Goal: Task Accomplishment & Management: Manage account settings

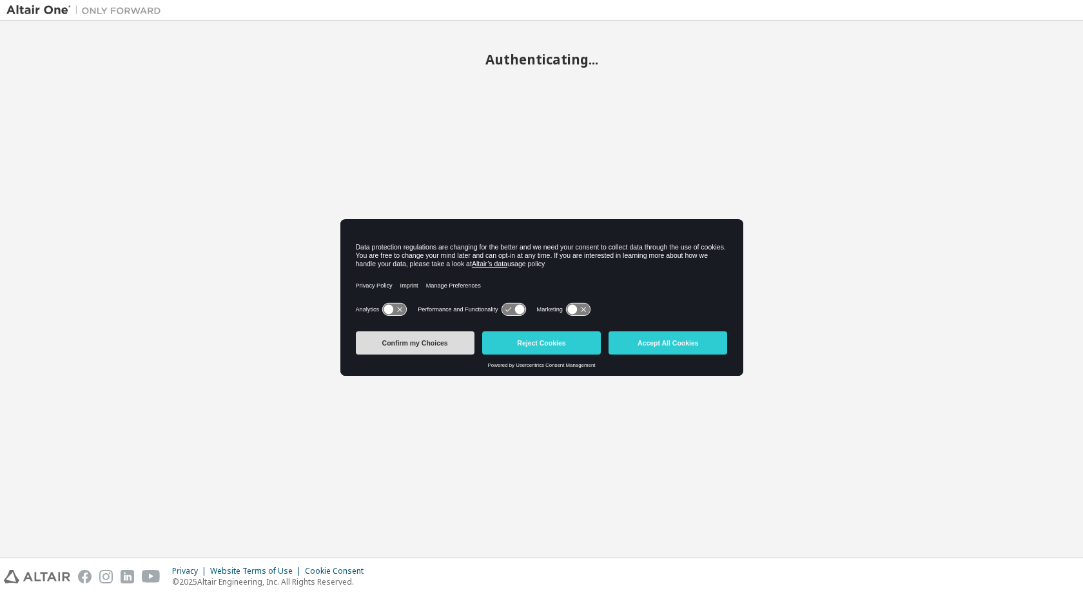
click at [409, 341] on button "Confirm my Choices" at bounding box center [415, 342] width 119 height 23
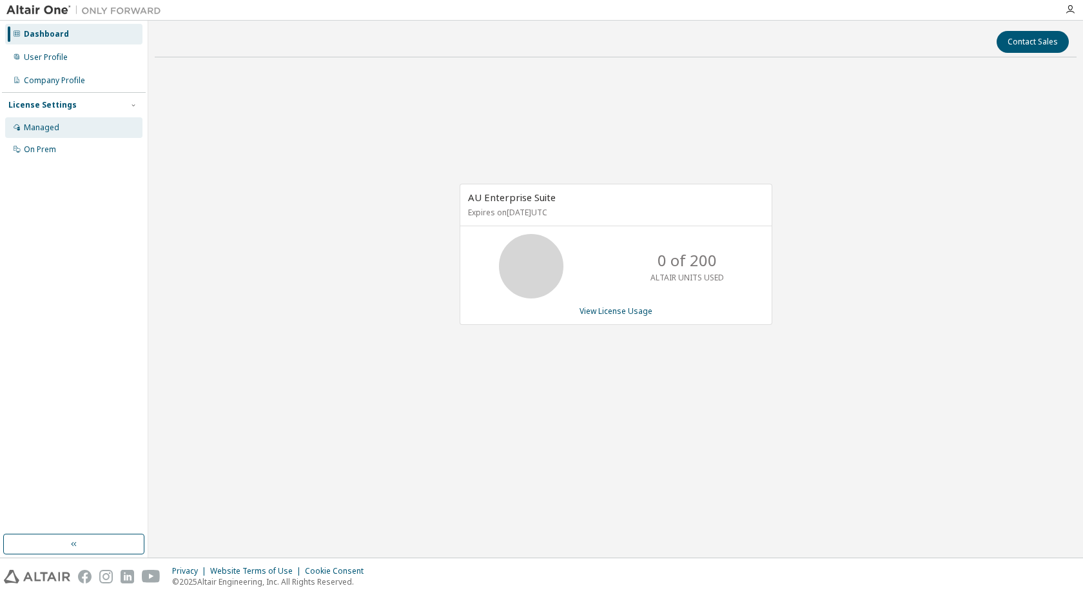
click at [61, 123] on div "Managed" at bounding box center [73, 127] width 137 height 21
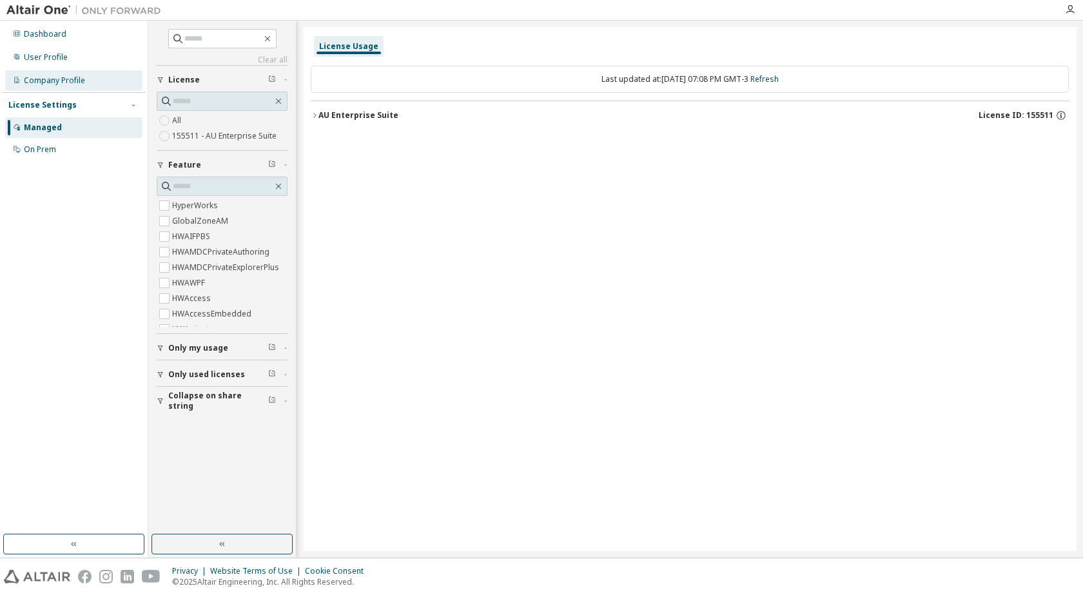
click at [44, 77] on div "Company Profile" at bounding box center [54, 80] width 61 height 10
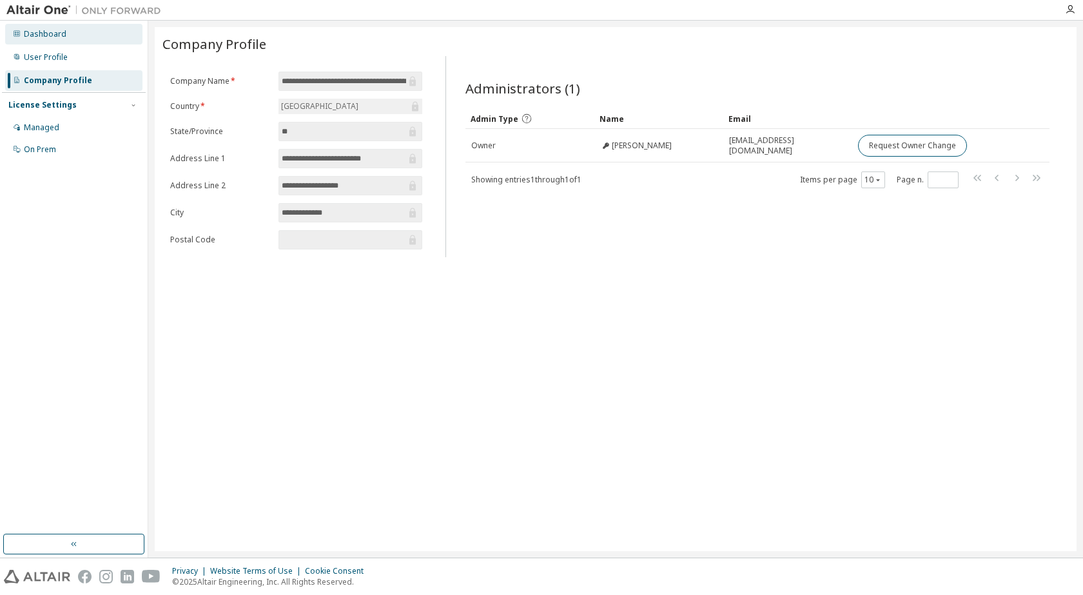
click at [39, 43] on div "Dashboard" at bounding box center [73, 34] width 137 height 21
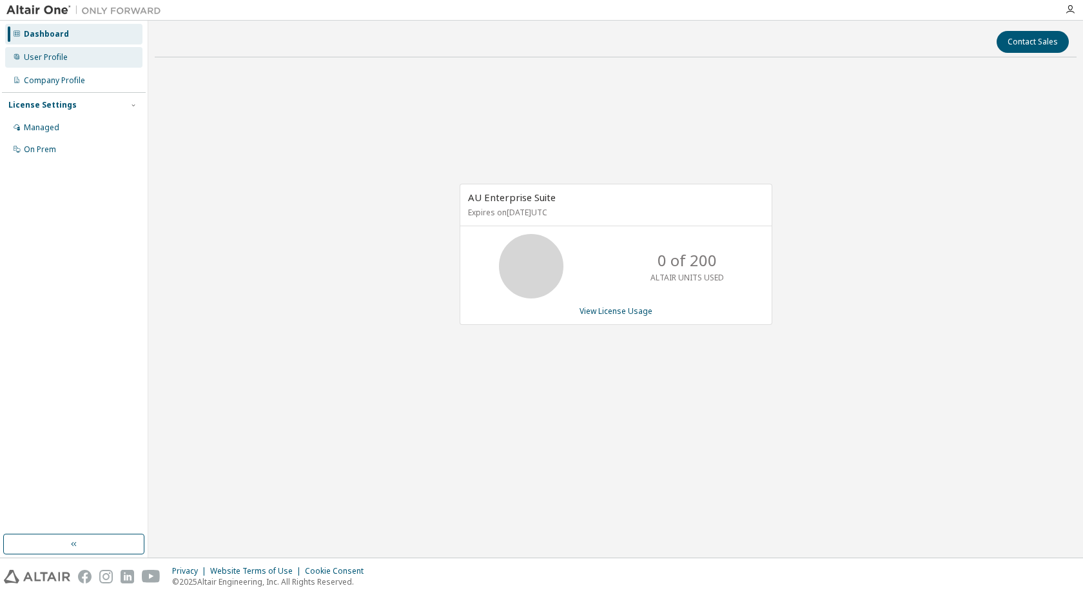
click at [62, 60] on div "User Profile" at bounding box center [46, 57] width 44 height 10
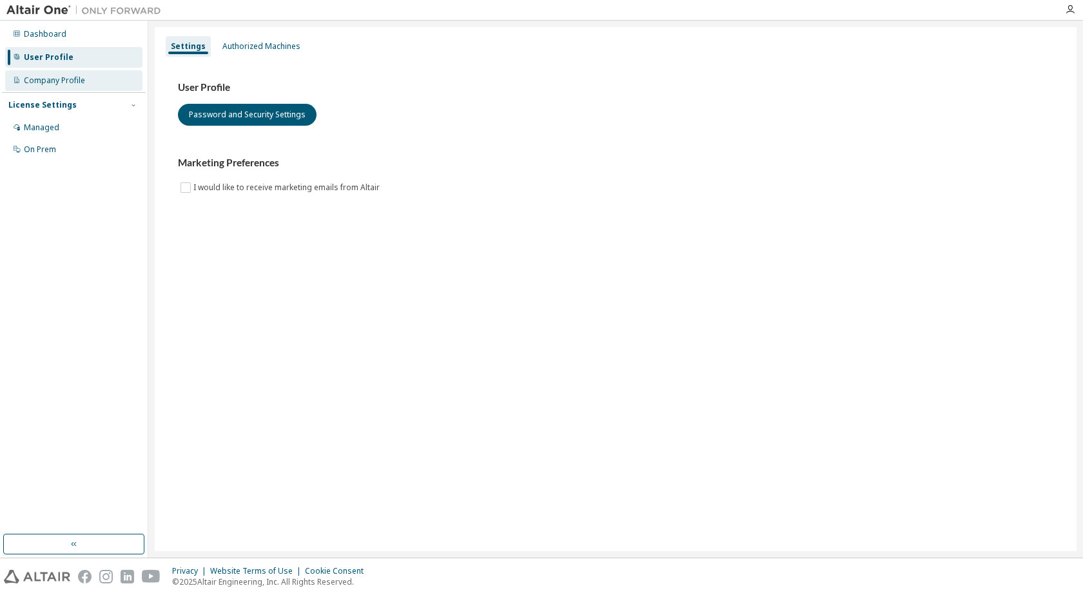
click at [75, 83] on div "Company Profile" at bounding box center [54, 80] width 61 height 10
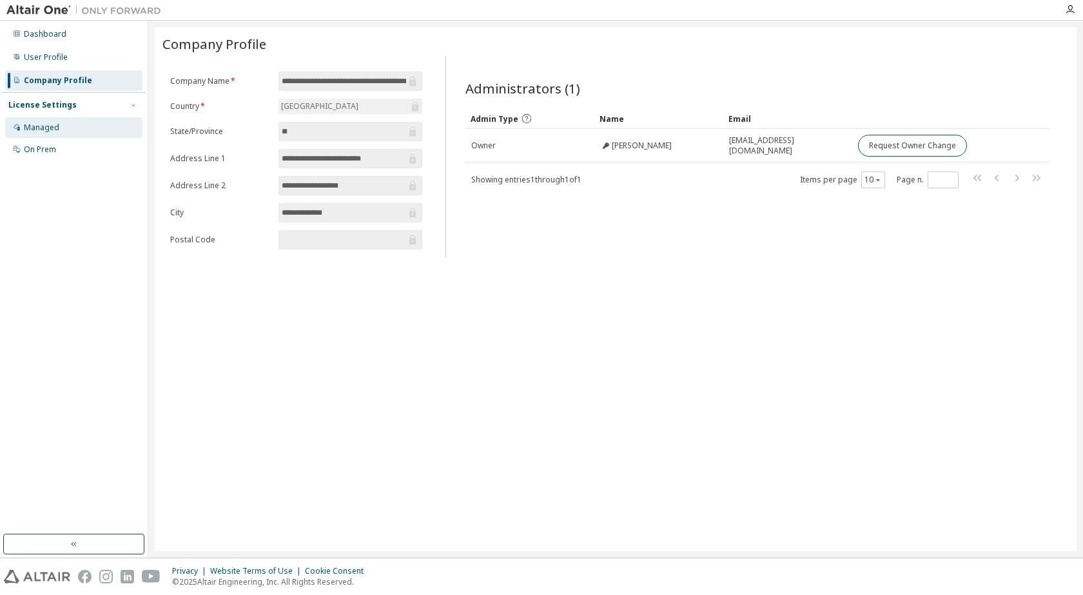
click at [83, 132] on div "Managed" at bounding box center [73, 127] width 137 height 21
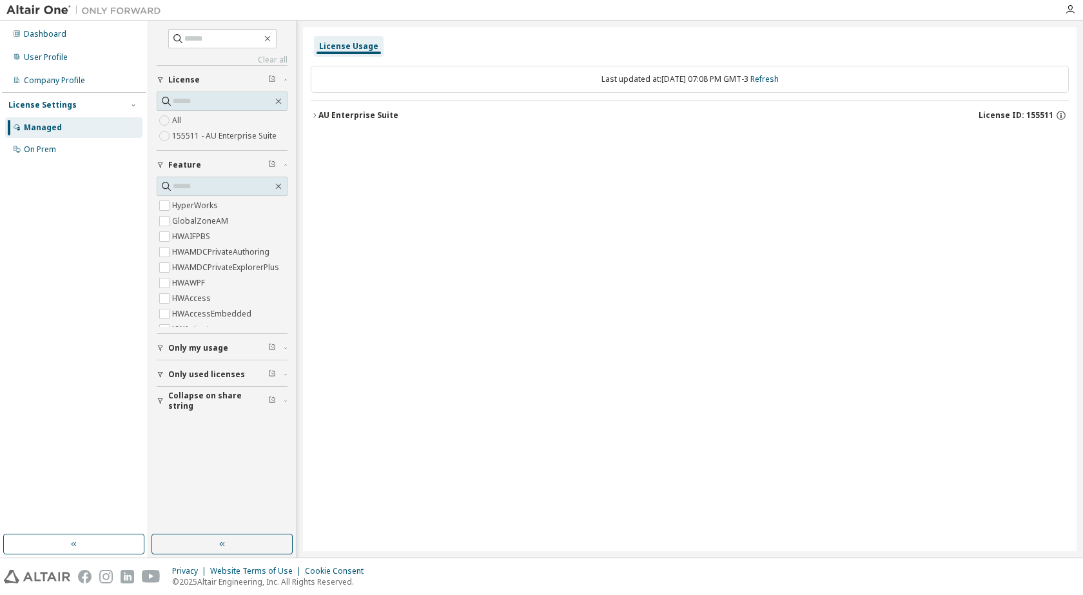
click at [32, 163] on div "Dashboard User Profile Company Profile License Settings Managed On Prem" at bounding box center [74, 278] width 144 height 510
click at [34, 152] on div "On Prem" at bounding box center [40, 149] width 32 height 10
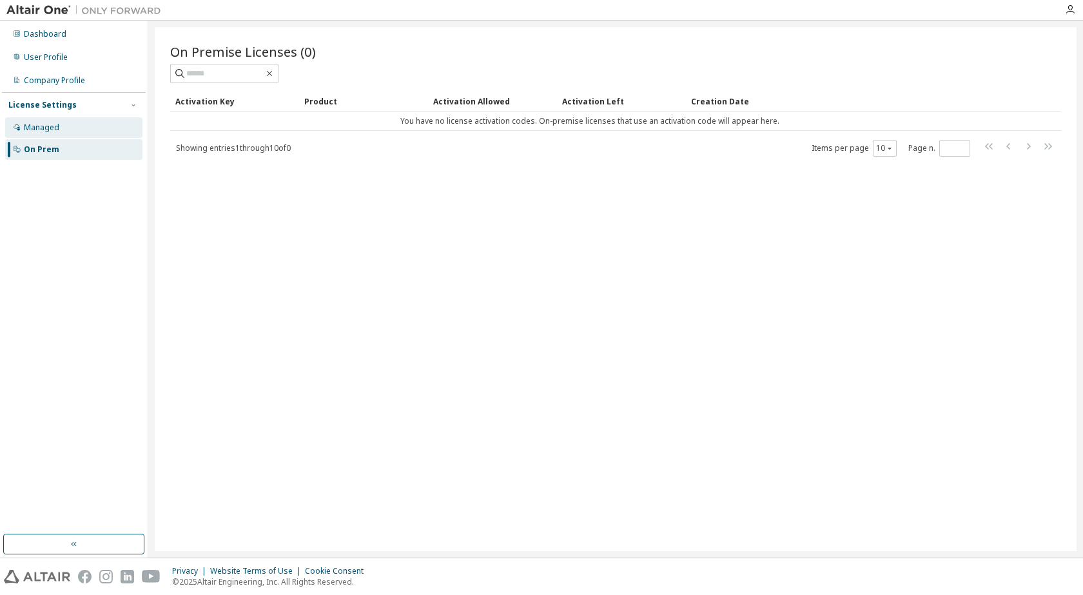
click at [47, 126] on div "Managed" at bounding box center [41, 128] width 35 height 10
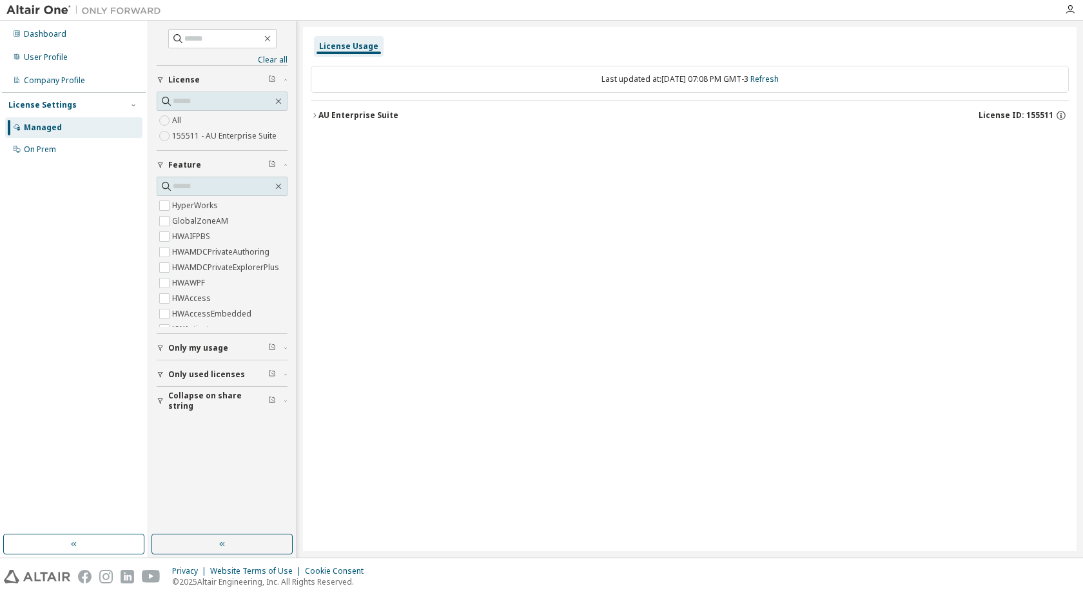
click at [356, 112] on div "AU Enterprise Suite" at bounding box center [359, 115] width 80 height 10
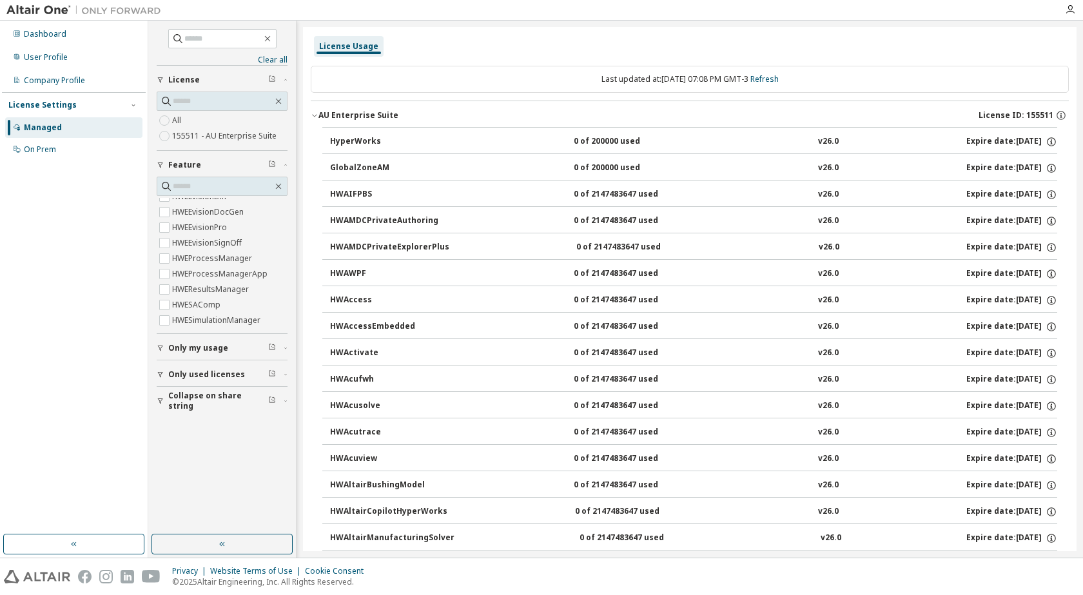
scroll to position [1032, 0]
click at [81, 74] on div "Company Profile" at bounding box center [73, 80] width 137 height 21
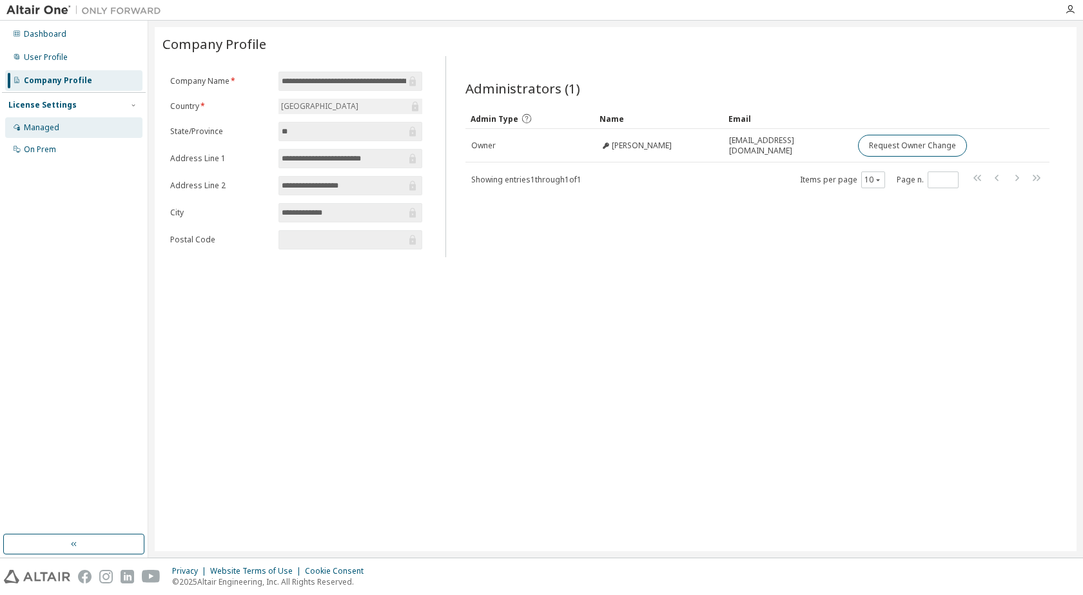
click at [41, 133] on div "Managed" at bounding box center [73, 127] width 137 height 21
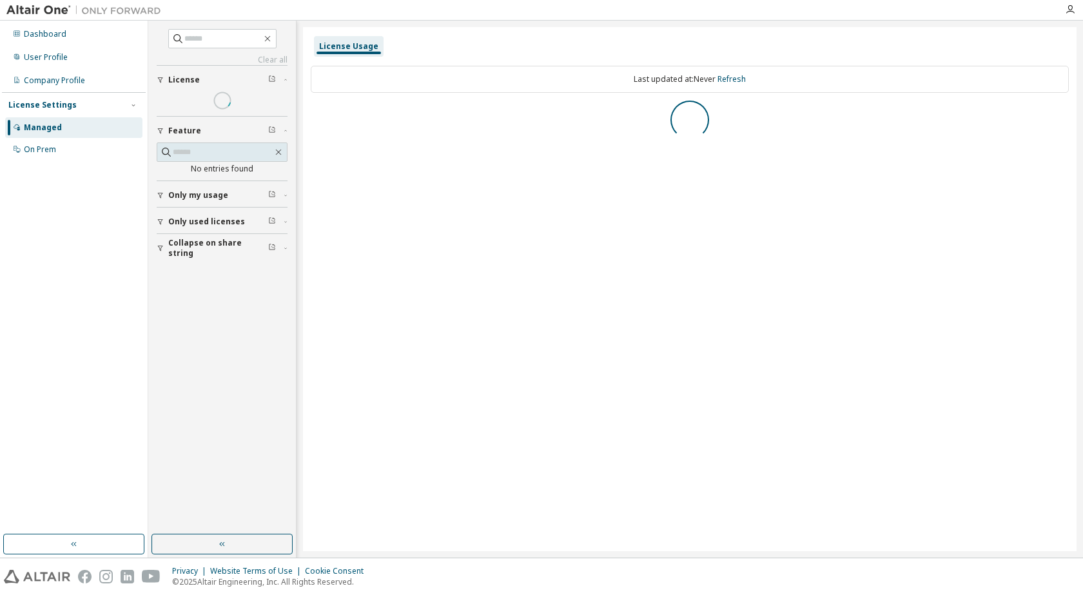
click at [70, 101] on div "License Settings" at bounding box center [42, 105] width 68 height 10
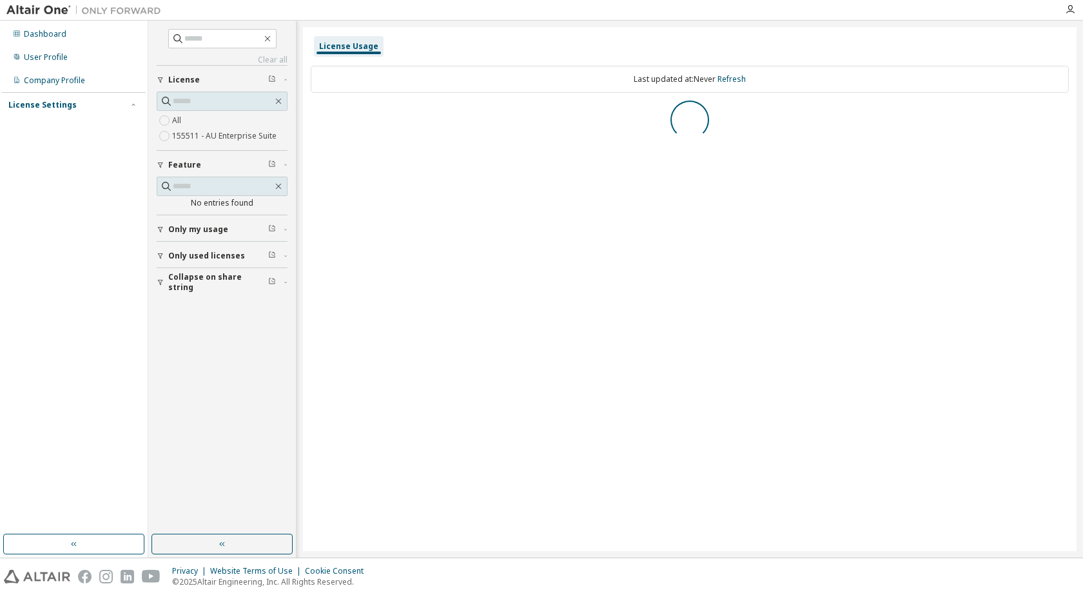
click at [81, 105] on div "License Settings" at bounding box center [73, 105] width 131 height 12
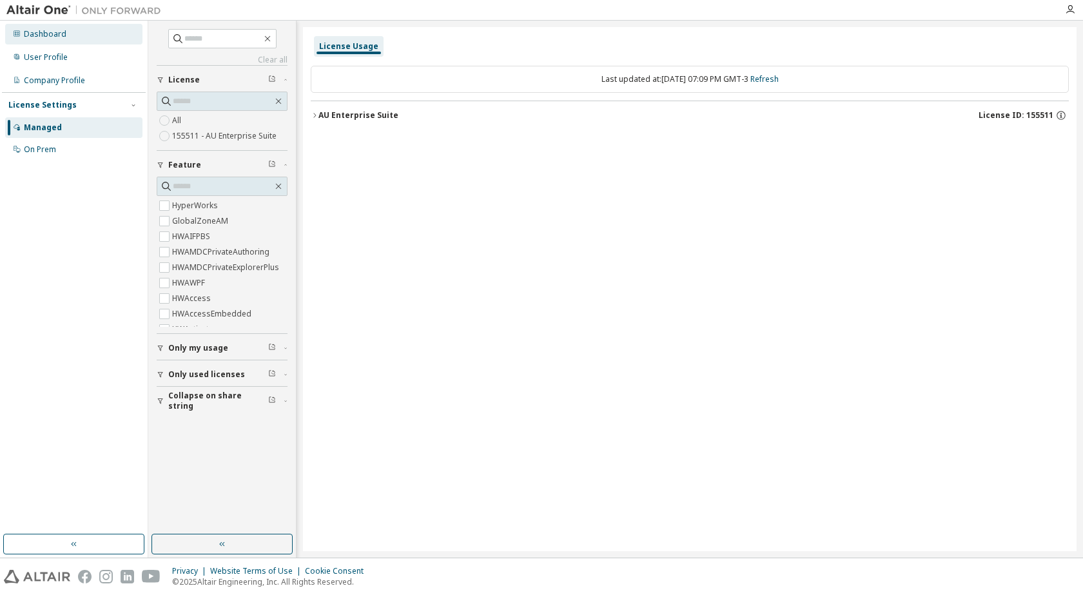
click at [63, 34] on div "Dashboard" at bounding box center [45, 34] width 43 height 10
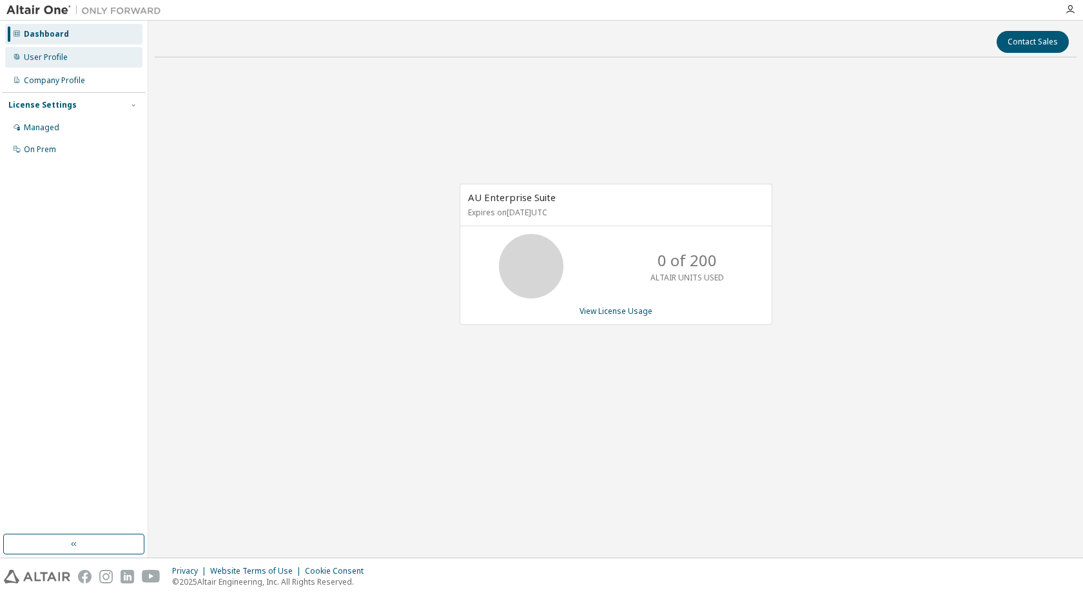
click at [100, 59] on div "User Profile" at bounding box center [73, 57] width 137 height 21
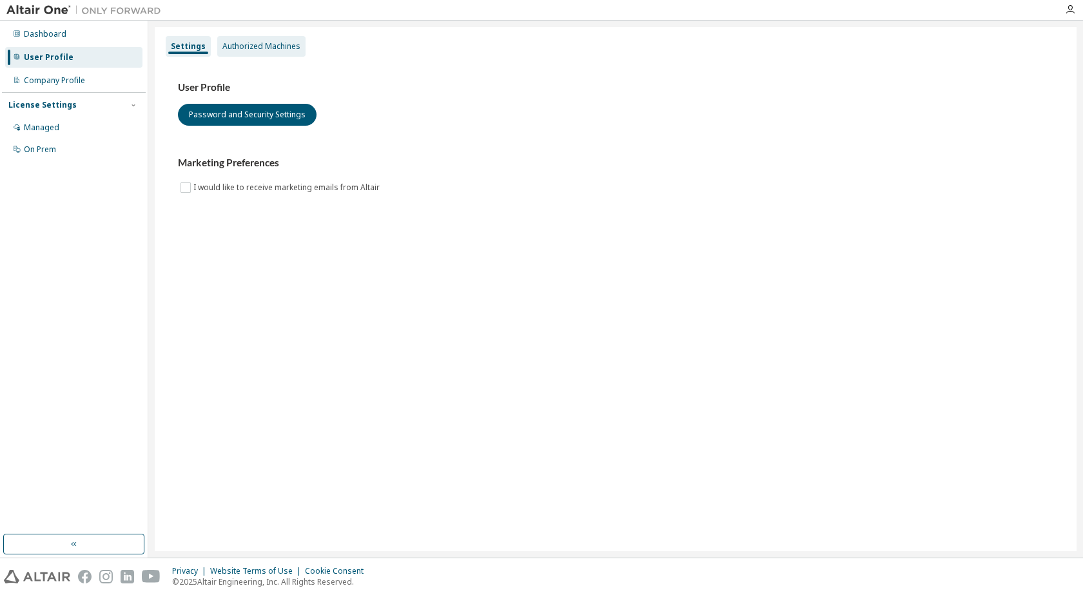
click at [270, 51] on div "Authorized Machines" at bounding box center [261, 46] width 78 height 10
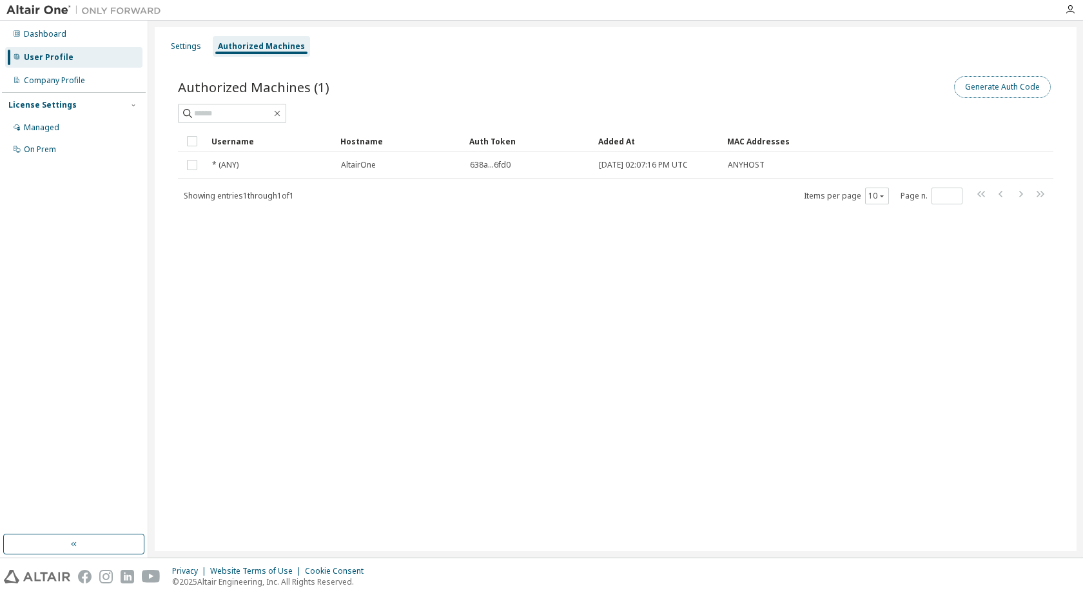
click at [1015, 83] on button "Generate Auth Code" at bounding box center [1002, 87] width 97 height 22
